Goal: Check status: Check status

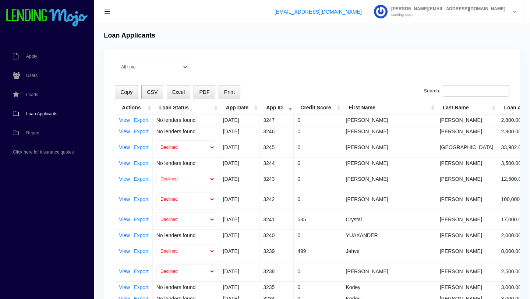
click at [42, 113] on span "Loan Applicants" at bounding box center [41, 114] width 31 height 4
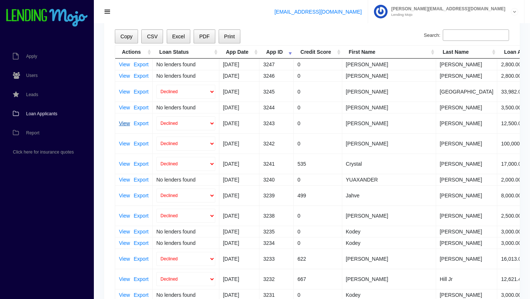
click at [124, 123] on link "View" at bounding box center [124, 123] width 11 height 5
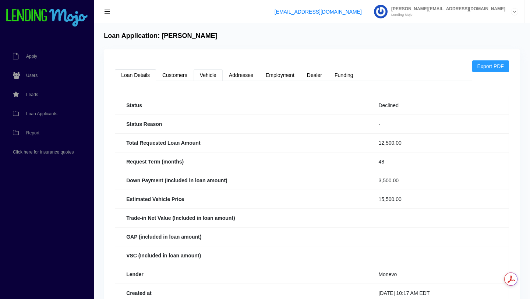
click at [210, 77] on link "Vehicle" at bounding box center [208, 75] width 29 height 12
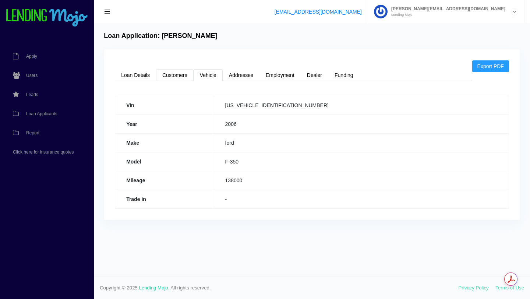
click at [175, 77] on link "Customers" at bounding box center [175, 75] width 38 height 12
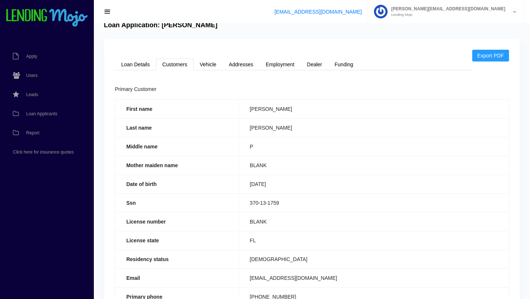
scroll to position [12, 0]
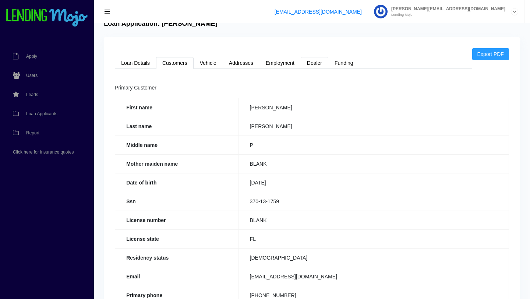
click at [316, 65] on link "Dealer" at bounding box center [315, 63] width 28 height 12
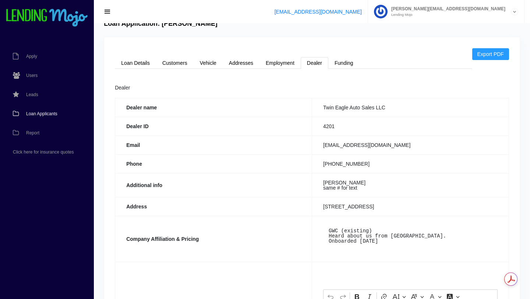
click at [39, 112] on span "Loan Applicants" at bounding box center [41, 114] width 31 height 4
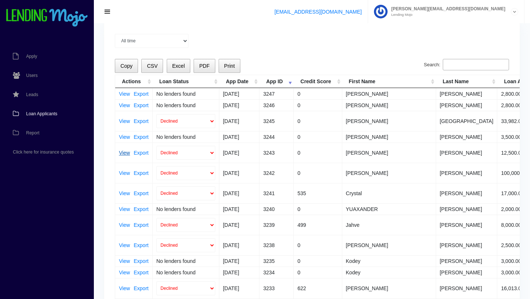
click at [124, 154] on link "View" at bounding box center [124, 152] width 11 height 5
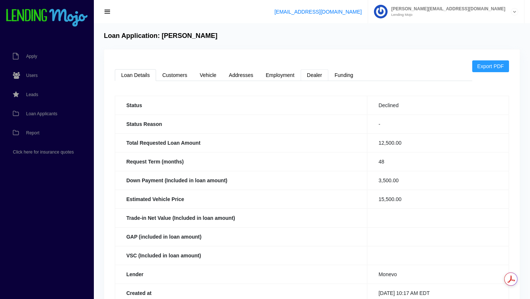
click at [315, 77] on link "Dealer" at bounding box center [315, 75] width 28 height 12
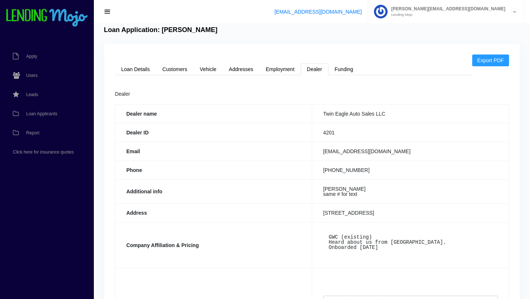
scroll to position [3, 0]
